Goal: Transaction & Acquisition: Book appointment/travel/reservation

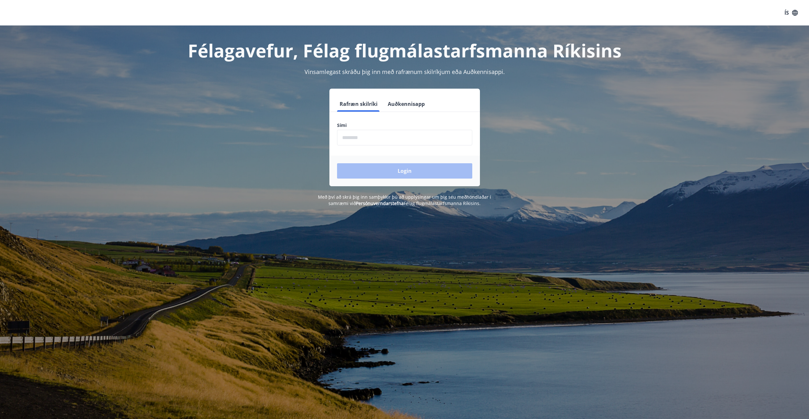
click at [403, 143] on input "phone" at bounding box center [404, 138] width 135 height 16
type input "********"
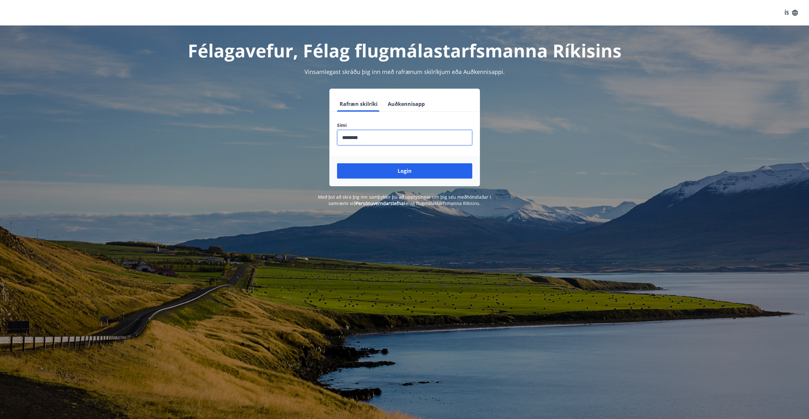
click at [386, 169] on button "Login" at bounding box center [404, 170] width 135 height 15
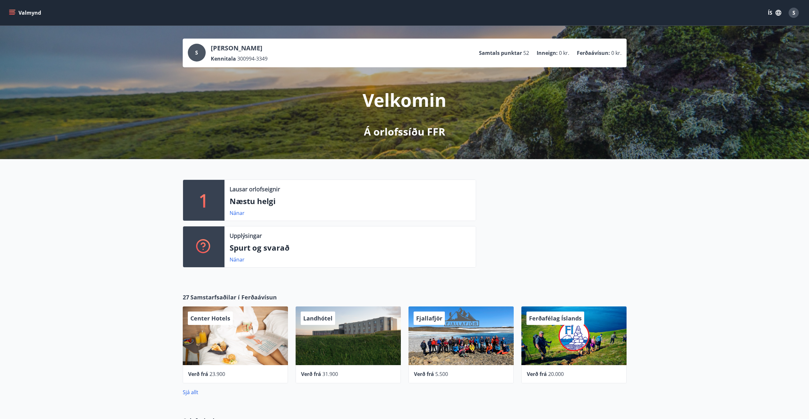
click at [18, 14] on button "Valmynd" at bounding box center [26, 12] width 36 height 11
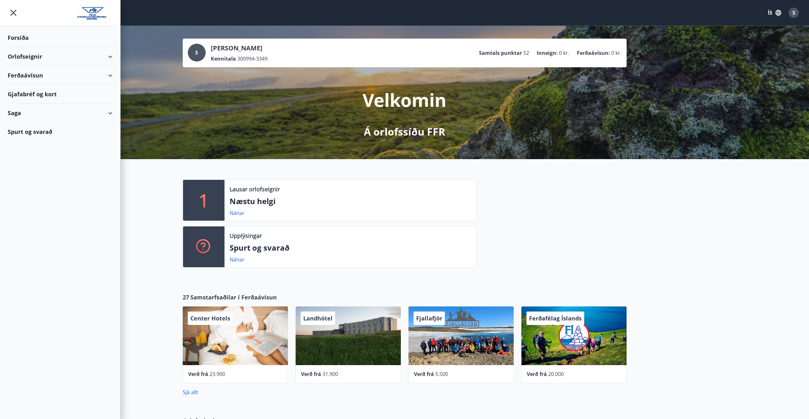
click at [104, 57] on div "Orlofseignir" at bounding box center [60, 56] width 105 height 19
click at [32, 72] on div "Framboð" at bounding box center [60, 72] width 95 height 13
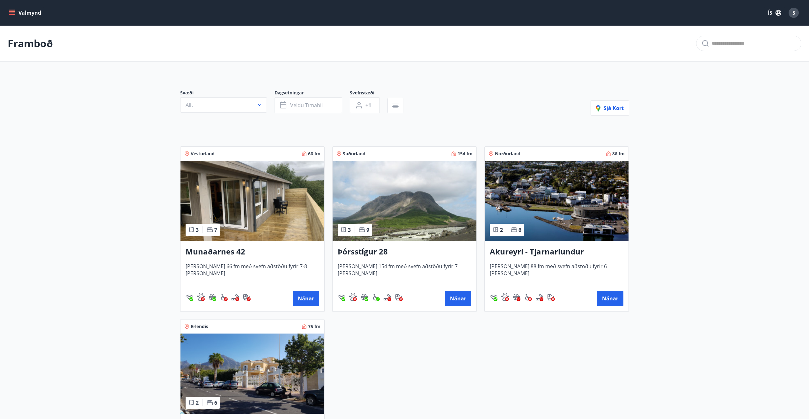
click at [427, 215] on img at bounding box center [404, 201] width 144 height 80
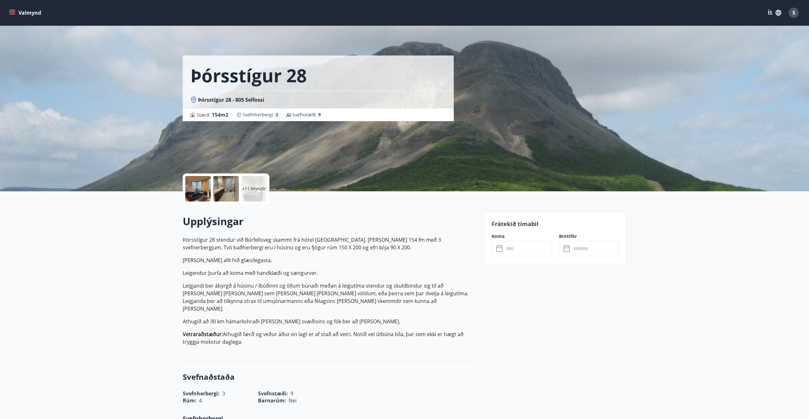
scroll to position [127, 0]
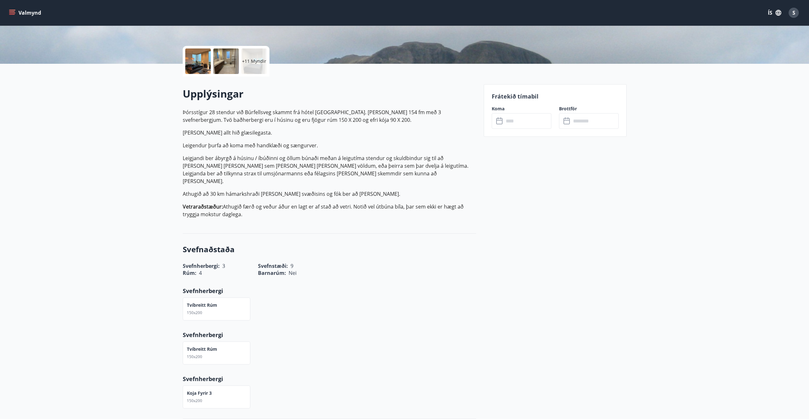
click at [500, 119] on icon at bounding box center [500, 121] width 8 height 8
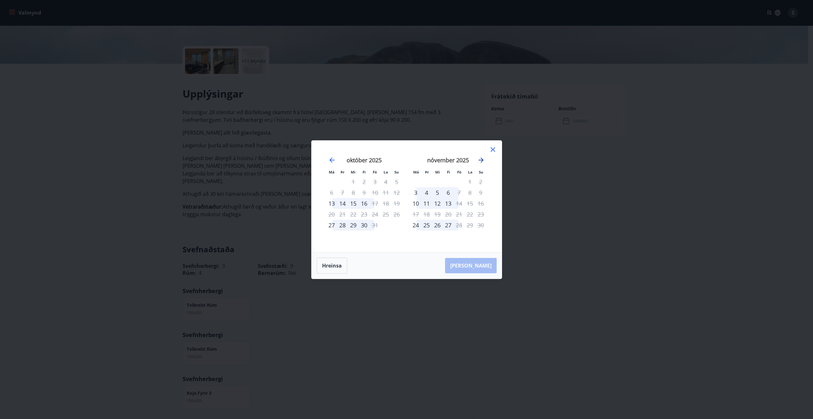
click at [483, 157] on icon "Move forward to switch to the next month." at bounding box center [481, 160] width 8 height 8
click at [484, 159] on icon "Move forward to switch to the next month." at bounding box center [481, 160] width 8 height 8
click at [479, 160] on icon "Move forward to switch to the next month." at bounding box center [481, 159] width 5 height 5
click at [334, 159] on icon "Move backward to switch to the previous month." at bounding box center [332, 160] width 8 height 8
click at [492, 147] on icon at bounding box center [493, 150] width 8 height 8
